Goal: Task Accomplishment & Management: Use online tool/utility

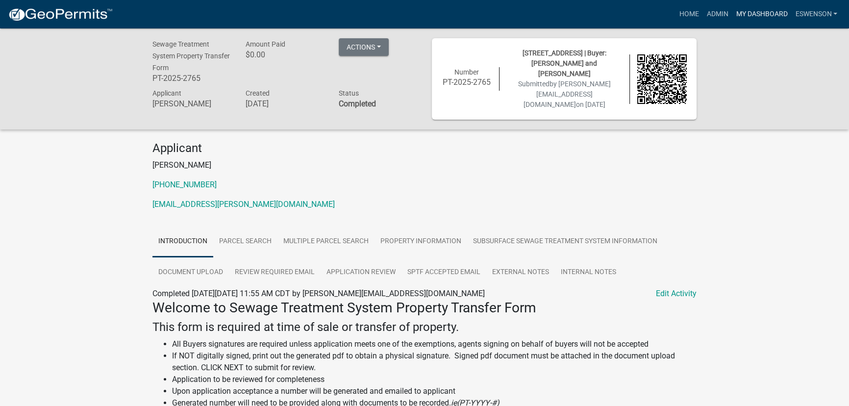
click at [753, 15] on link "My Dashboard" at bounding box center [761, 14] width 59 height 19
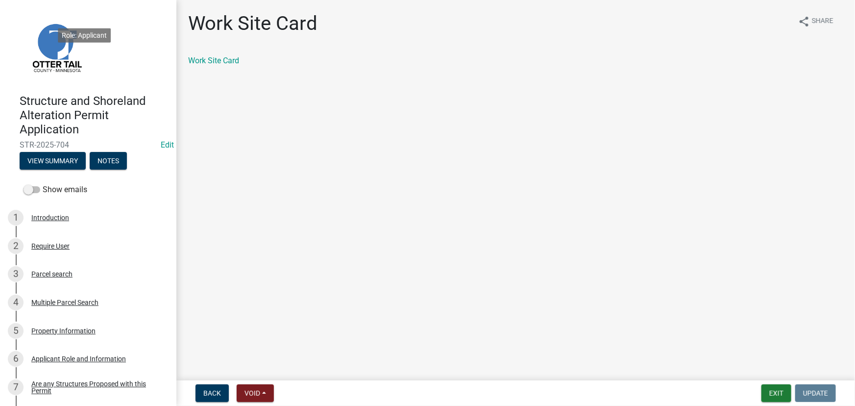
scroll to position [802, 0]
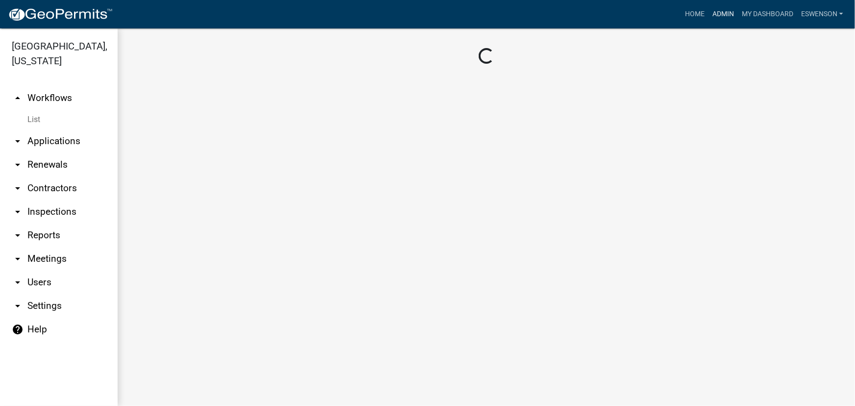
click at [725, 16] on link "Admin" at bounding box center [723, 14] width 29 height 19
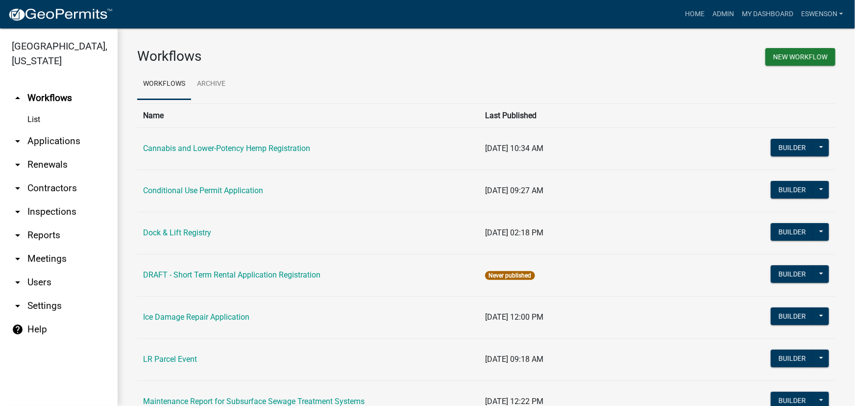
click at [46, 139] on link "arrow_drop_down Applications" at bounding box center [59, 141] width 118 height 24
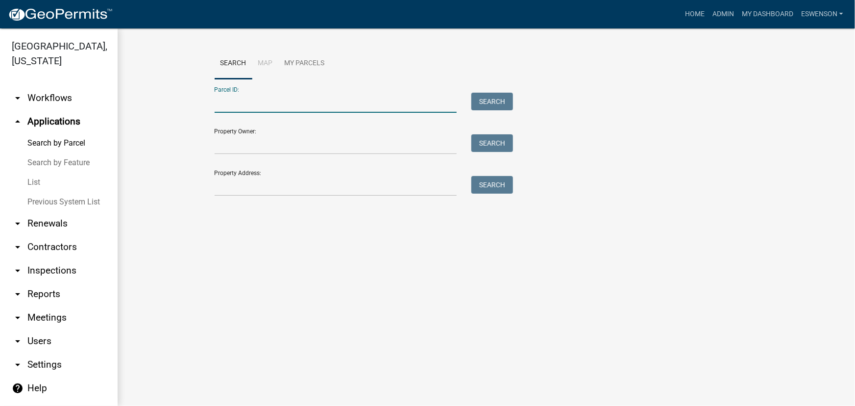
paste input "17000990709000"
type input "17000990709000"
click at [486, 92] on div "Parcel ID: 17000990709000 Search" at bounding box center [362, 96] width 294 height 34
click at [486, 100] on button "Search" at bounding box center [493, 102] width 42 height 18
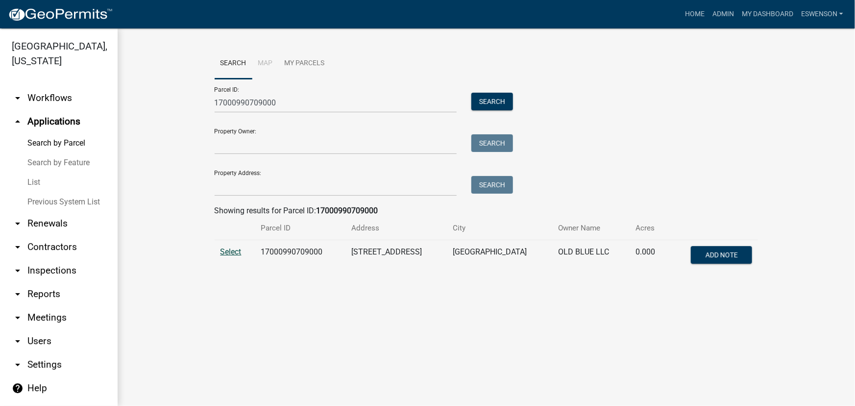
click at [233, 251] on span "Select" at bounding box center [231, 251] width 21 height 9
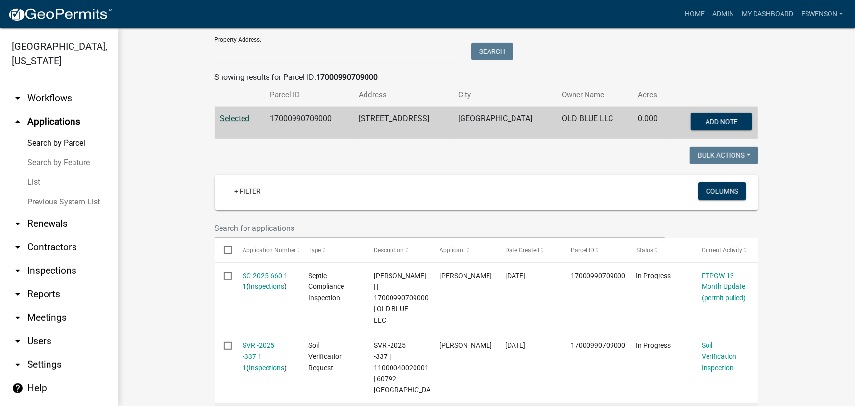
scroll to position [267, 0]
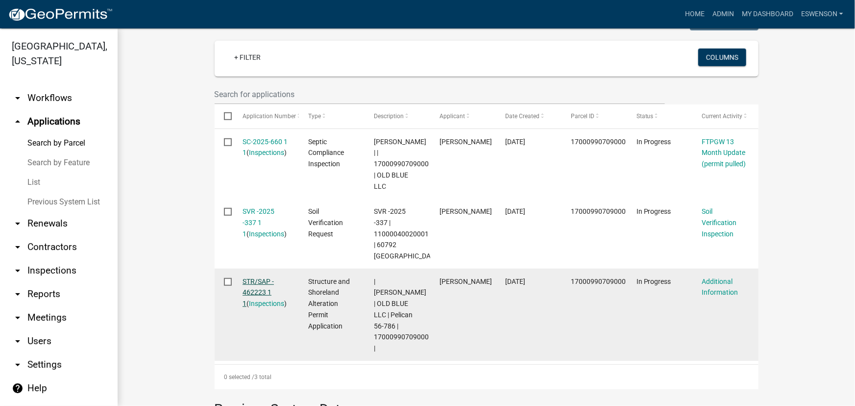
click at [246, 289] on link "STR/SAP - 462223 1 1" at bounding box center [258, 292] width 31 height 30
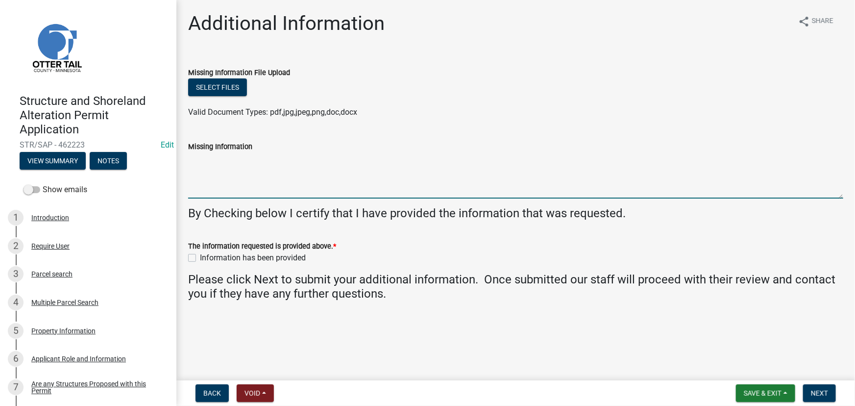
drag, startPoint x: 210, startPoint y: 162, endPoint x: 235, endPoint y: 162, distance: 24.5
click at [210, 162] on textarea "Missing Information" at bounding box center [515, 175] width 655 height 46
